Goal: Information Seeking & Learning: Learn about a topic

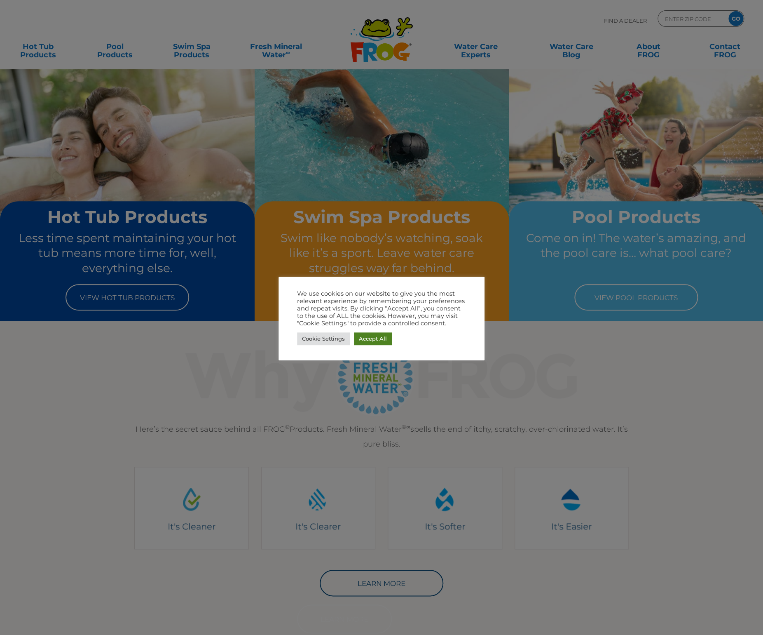
drag, startPoint x: 386, startPoint y: 339, endPoint x: 393, endPoint y: 340, distance: 6.6
click at [386, 338] on link "Accept All" at bounding box center [373, 338] width 38 height 13
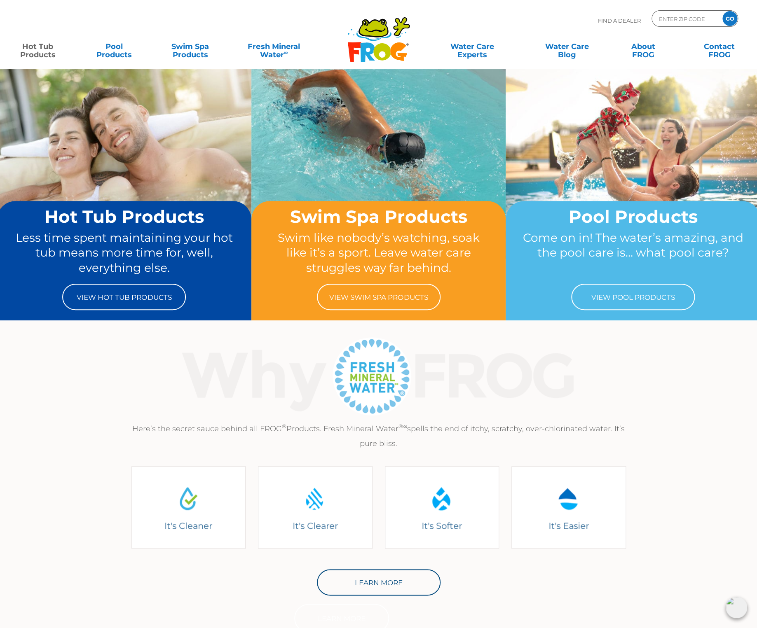
click at [57, 45] on link "Hot Tub Products" at bounding box center [37, 46] width 59 height 16
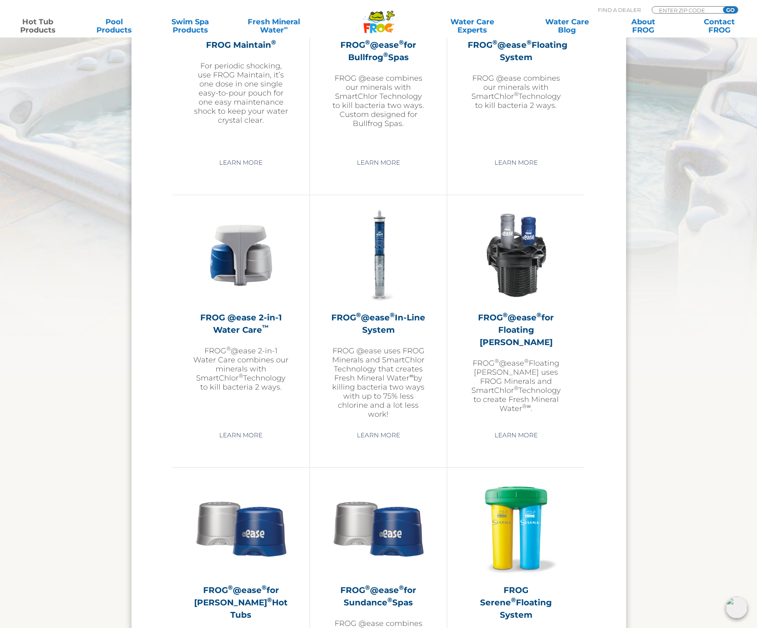
scroll to position [1043, 0]
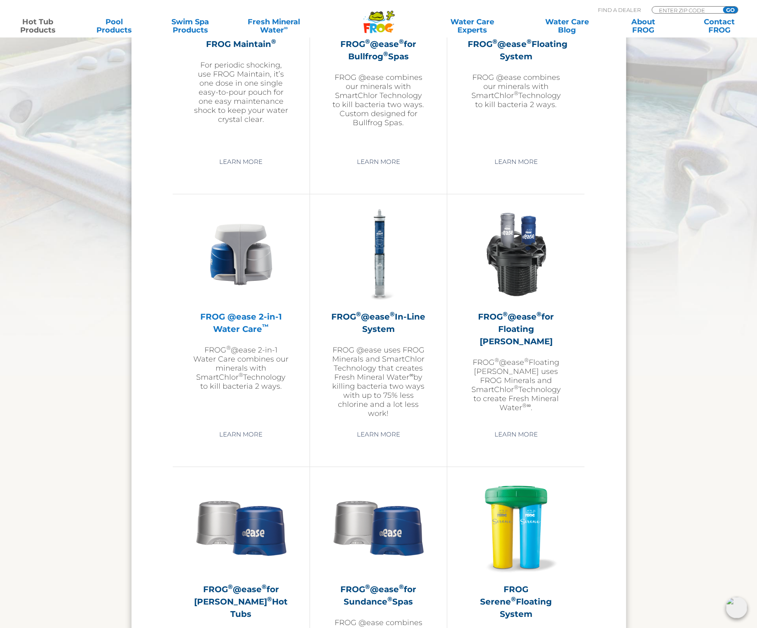
click at [237, 253] on img at bounding box center [241, 255] width 96 height 96
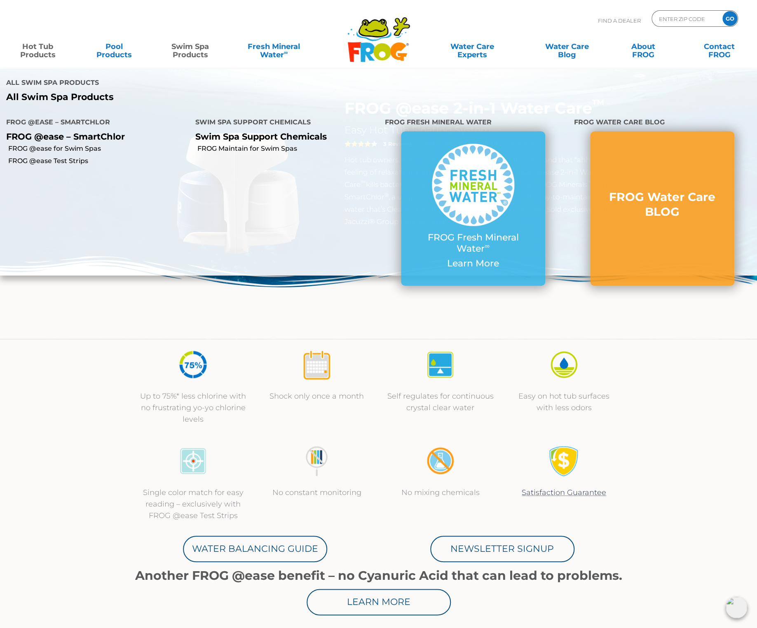
click at [185, 54] on link "Swim Spa Products" at bounding box center [190, 46] width 59 height 16
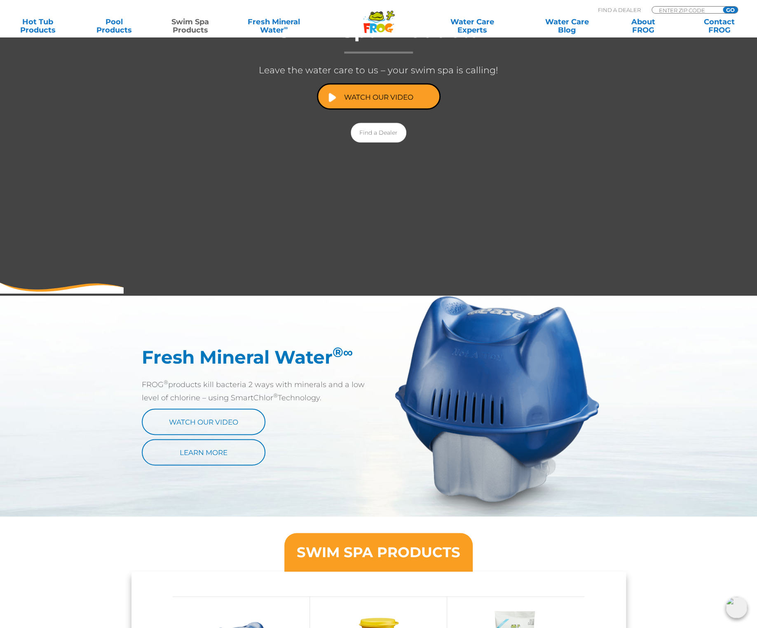
scroll to position [192, 0]
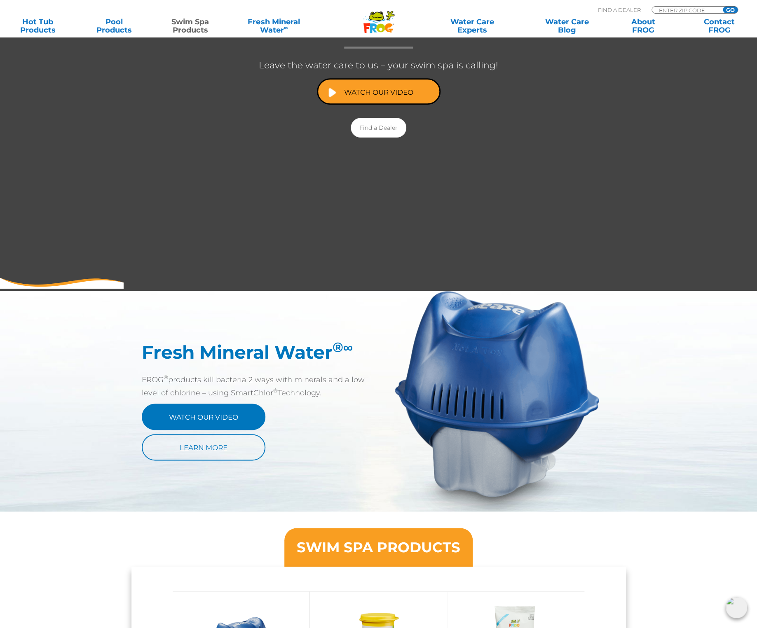
click at [199, 418] on link "Watch Our Video" at bounding box center [204, 417] width 124 height 26
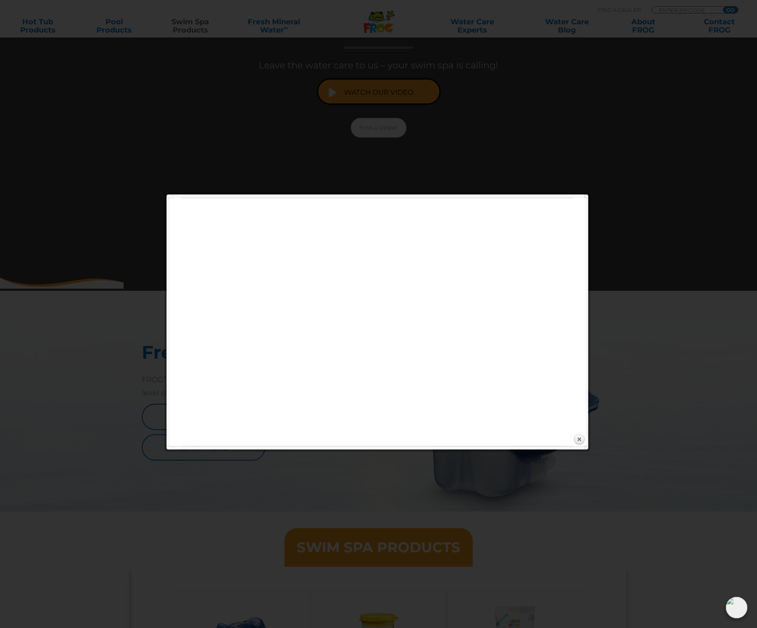
click at [644, 279] on div at bounding box center [378, 553] width 757 height 1490
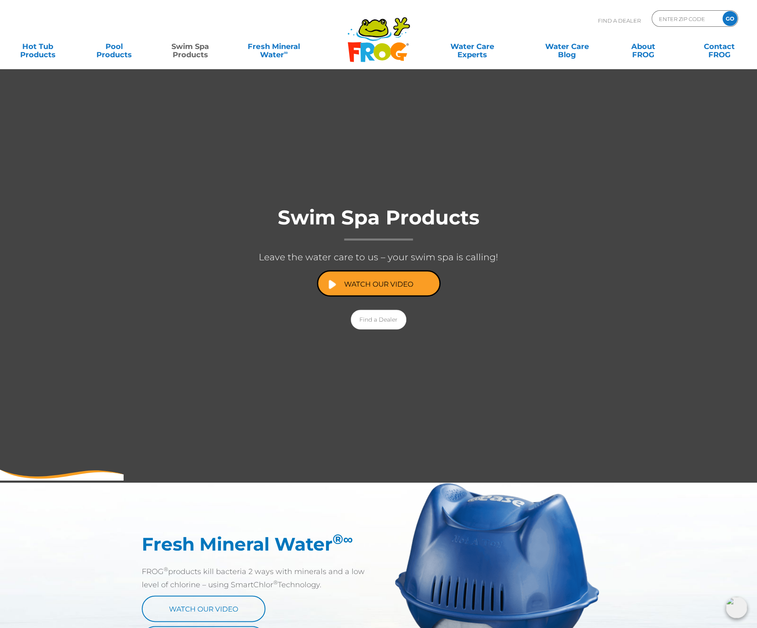
click at [177, 45] on link "Swim Spa Products" at bounding box center [190, 46] width 59 height 16
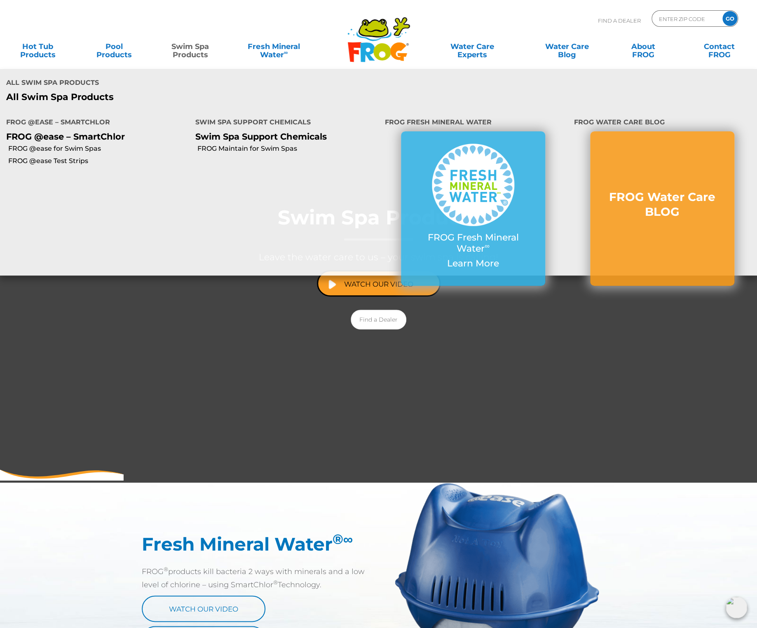
click at [70, 99] on p "All Swim Spa Products" at bounding box center [189, 97] width 366 height 11
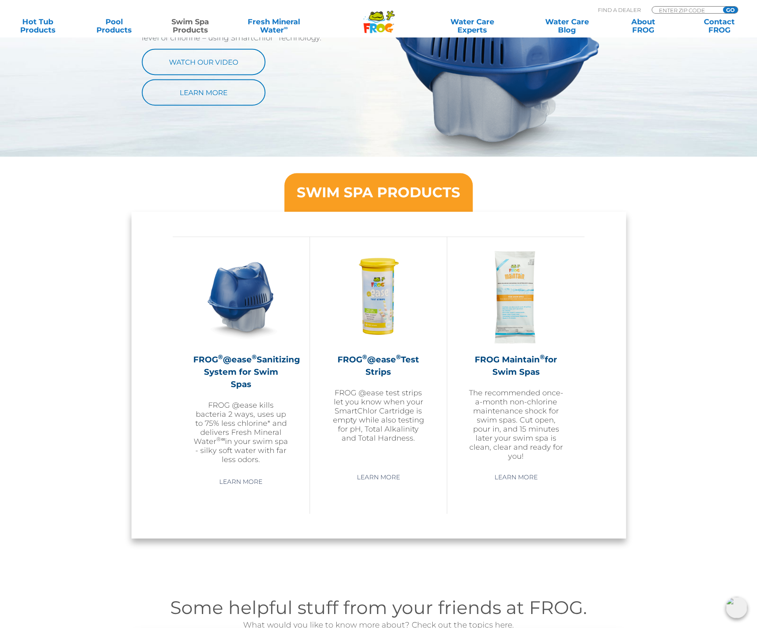
scroll to position [555, 0]
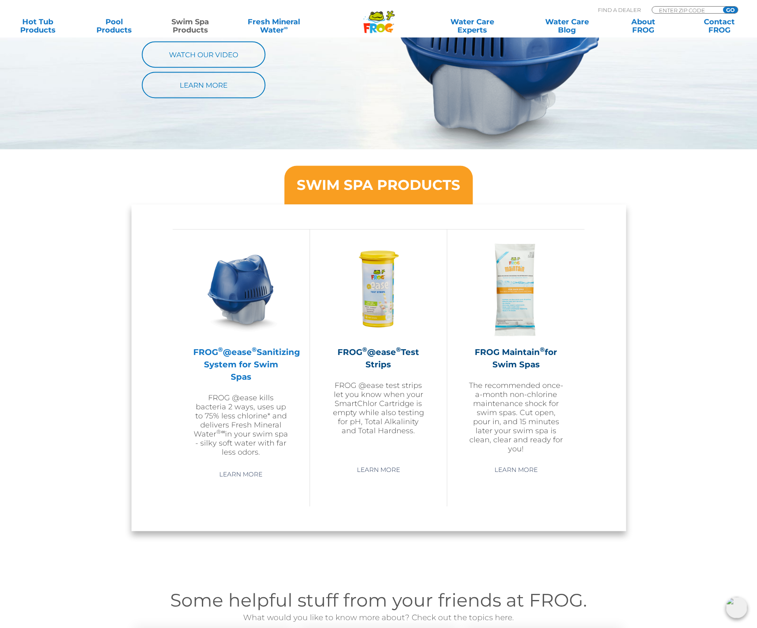
click at [268, 366] on h2 "FROG ® @ease ® Sanitizing System for Swim Spas" at bounding box center [241, 364] width 96 height 37
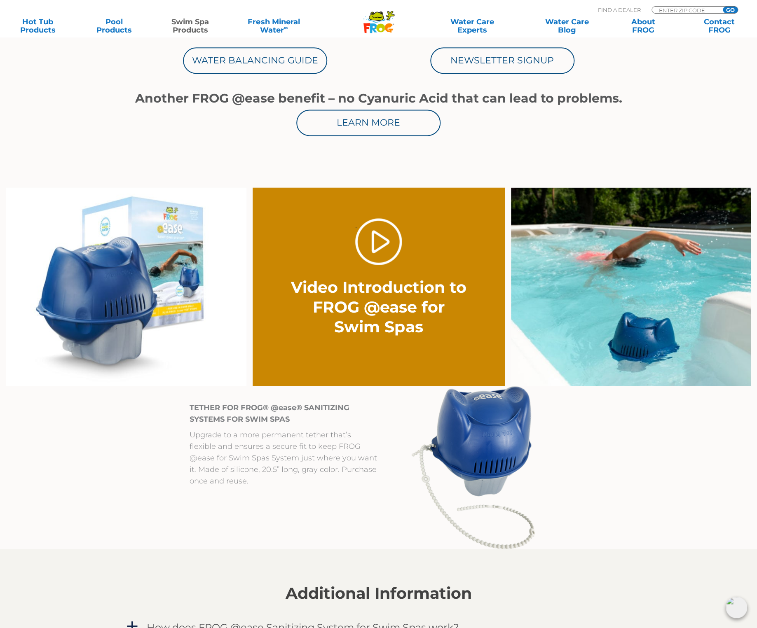
scroll to position [490, 0]
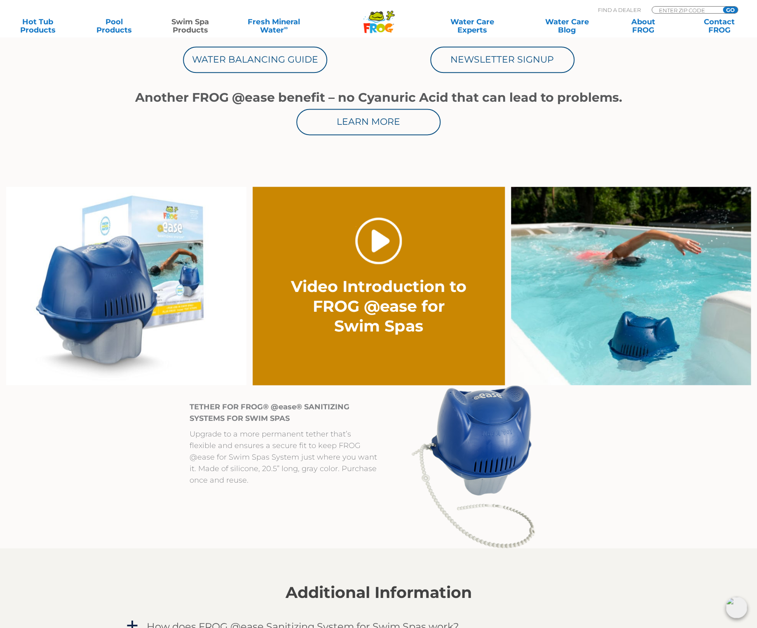
click at [374, 246] on link "." at bounding box center [378, 241] width 47 height 47
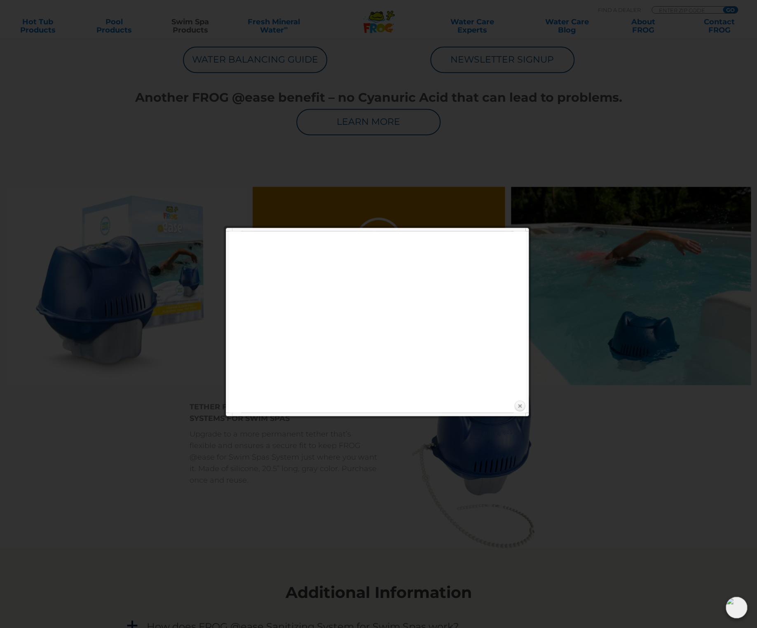
click at [520, 405] on link "Close" at bounding box center [519, 406] width 12 height 12
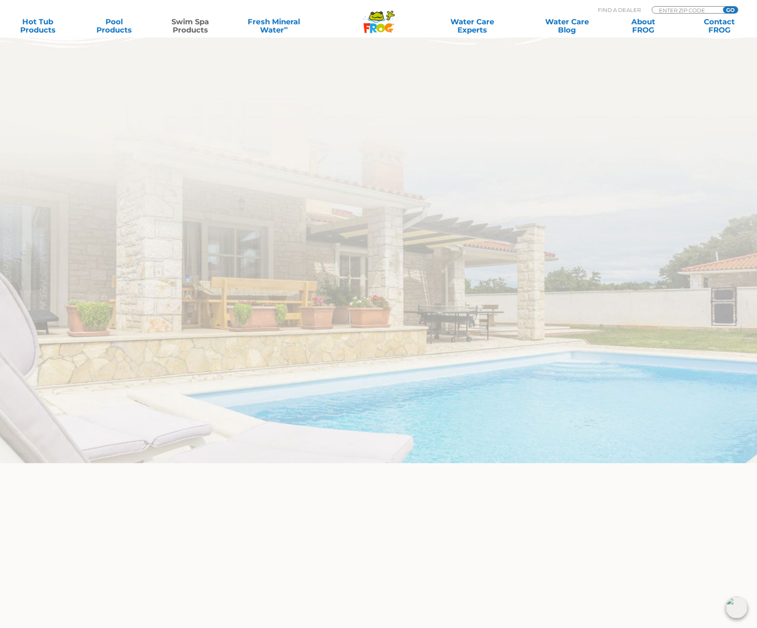
scroll to position [2043, 0]
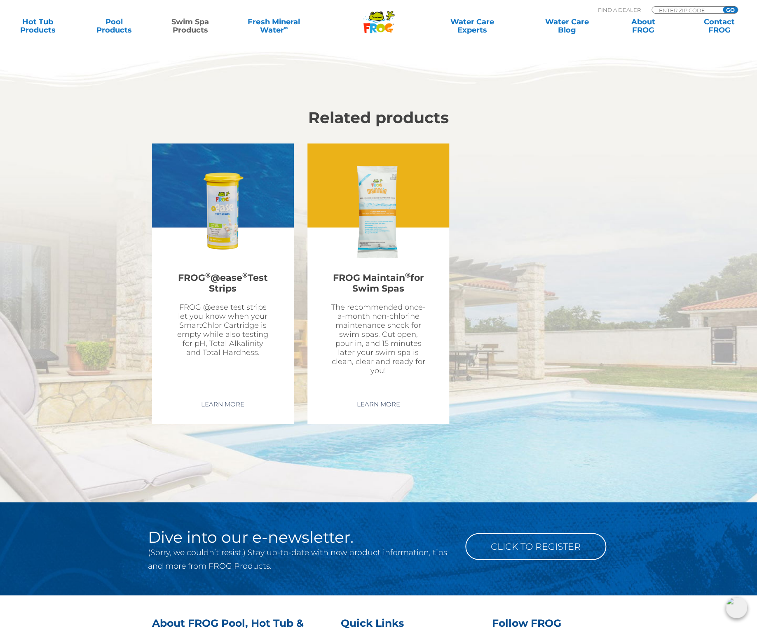
click at [384, 202] on img at bounding box center [378, 212] width 96 height 96
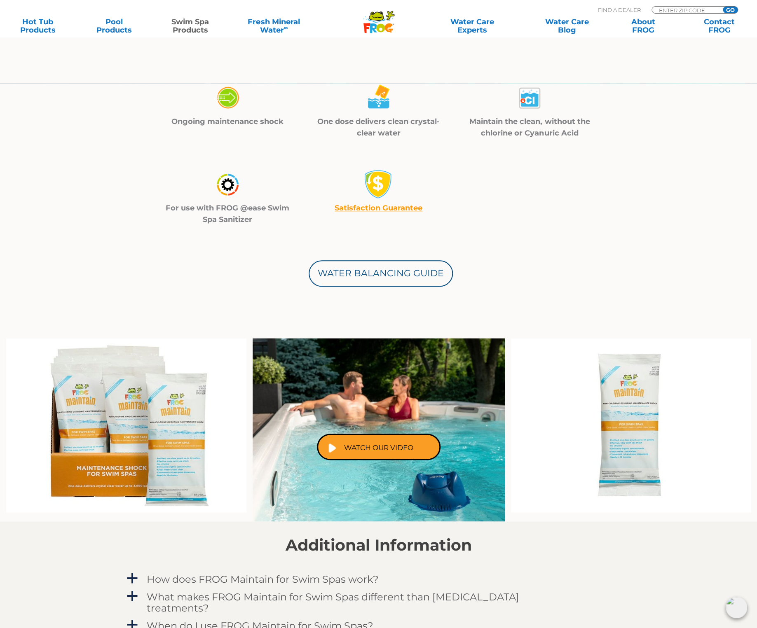
scroll to position [261, 0]
